Goal: Task Accomplishment & Management: Use online tool/utility

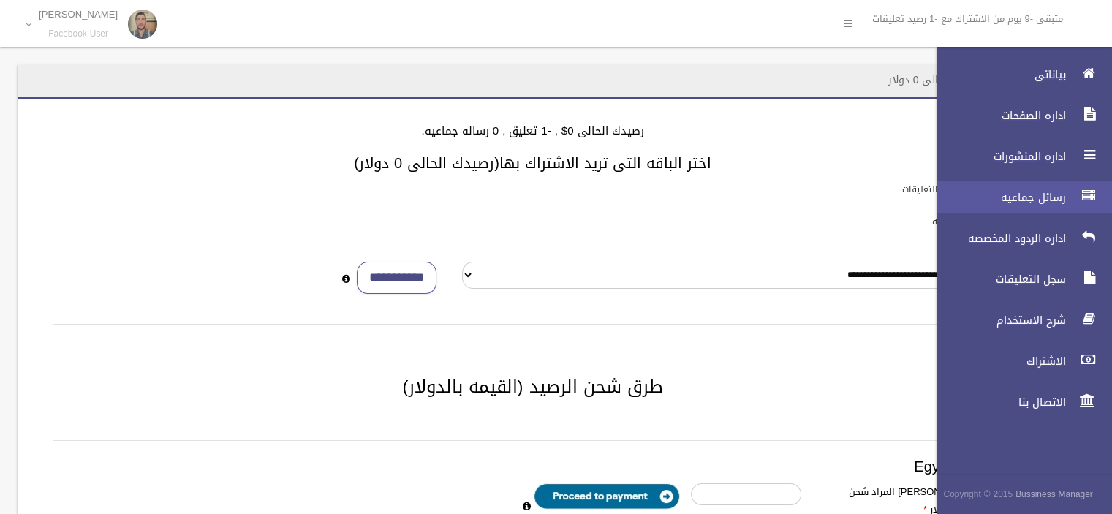
click at [1040, 192] on span "رسائل جماعيه" at bounding box center [997, 197] width 146 height 15
